Goal: Find specific page/section

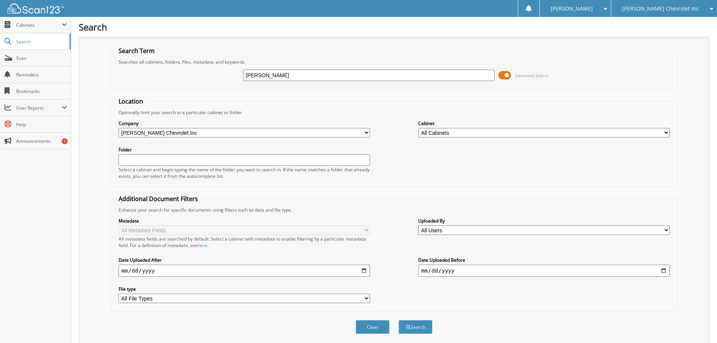
type input "lindsay sybert"
click at [398, 320] on button "Search" at bounding box center [415, 327] width 34 height 14
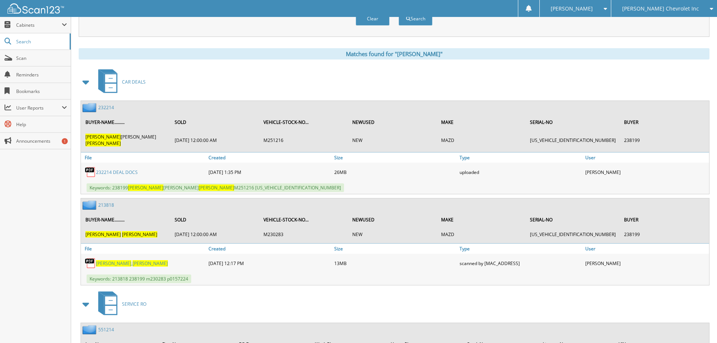
scroll to position [339, 0]
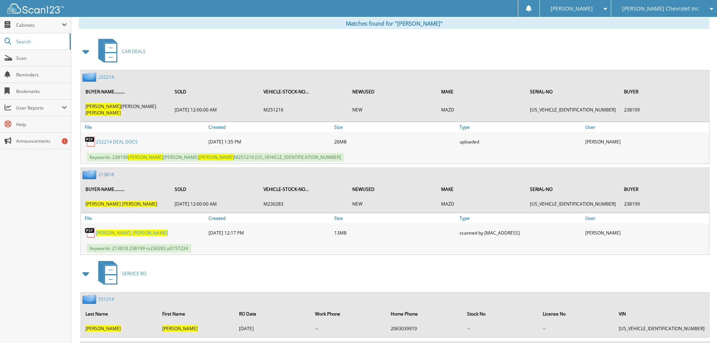
click at [123, 138] on link "232214 DEAL DOCS" at bounding box center [117, 141] width 42 height 6
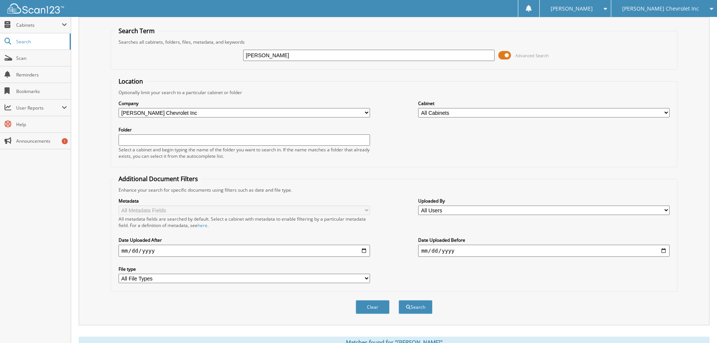
scroll to position [0, 0]
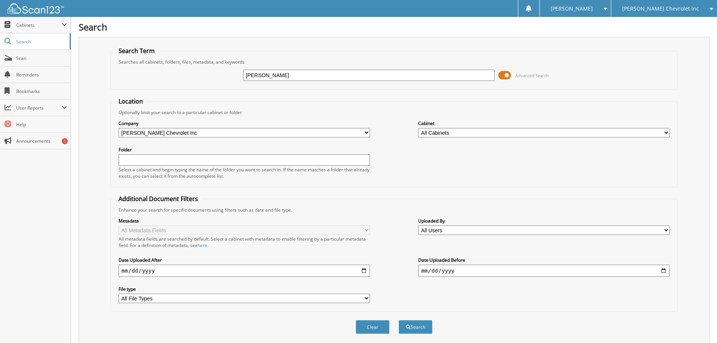
click at [304, 72] on input "[PERSON_NAME]" at bounding box center [368, 75] width 251 height 11
type input "232426"
click at [398, 320] on button "Search" at bounding box center [415, 327] width 34 height 14
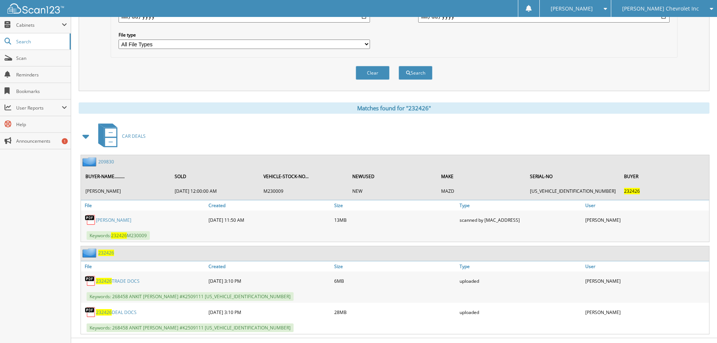
scroll to position [268, 0]
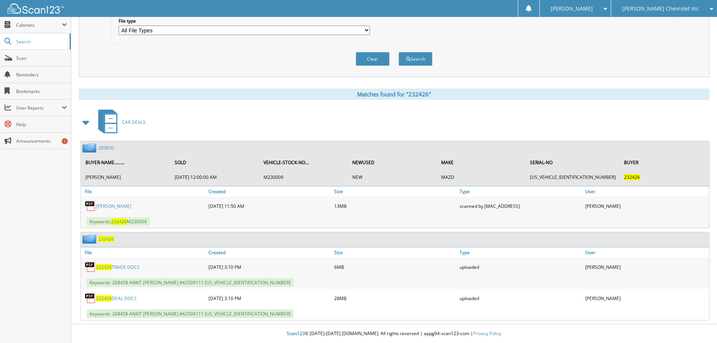
drag, startPoint x: 132, startPoint y: 299, endPoint x: 138, endPoint y: 303, distance: 6.9
click at [132, 300] on link "232426 DEAL DOCS" at bounding box center [116, 298] width 41 height 6
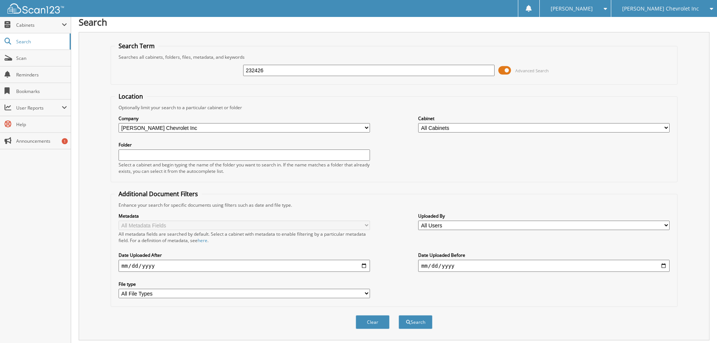
scroll to position [0, 0]
